Goal: Task Accomplishment & Management: Use online tool/utility

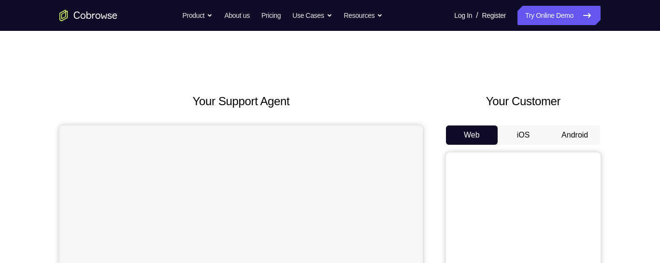
click at [580, 132] on button "Android" at bounding box center [575, 135] width 52 height 19
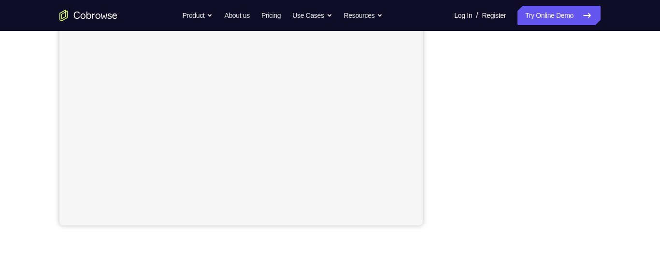
scroll to position [225, 0]
click at [616, 129] on div "Your Support Agent Your Customer Web iOS Android Next Steps We’d be happy to gi…" at bounding box center [330, 124] width 618 height 637
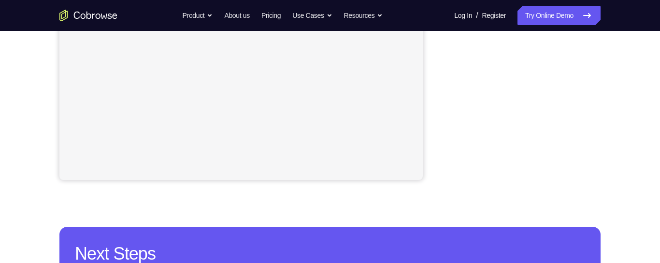
scroll to position [270, 0]
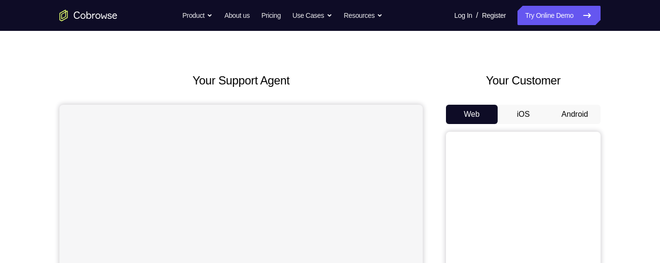
scroll to position [20, 0]
click at [574, 113] on button "Android" at bounding box center [575, 114] width 52 height 19
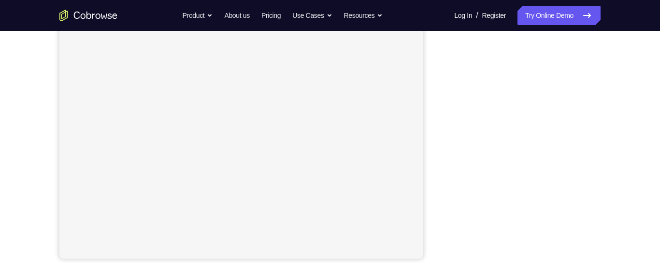
scroll to position [195, 0]
